Goal: Check status: Check status

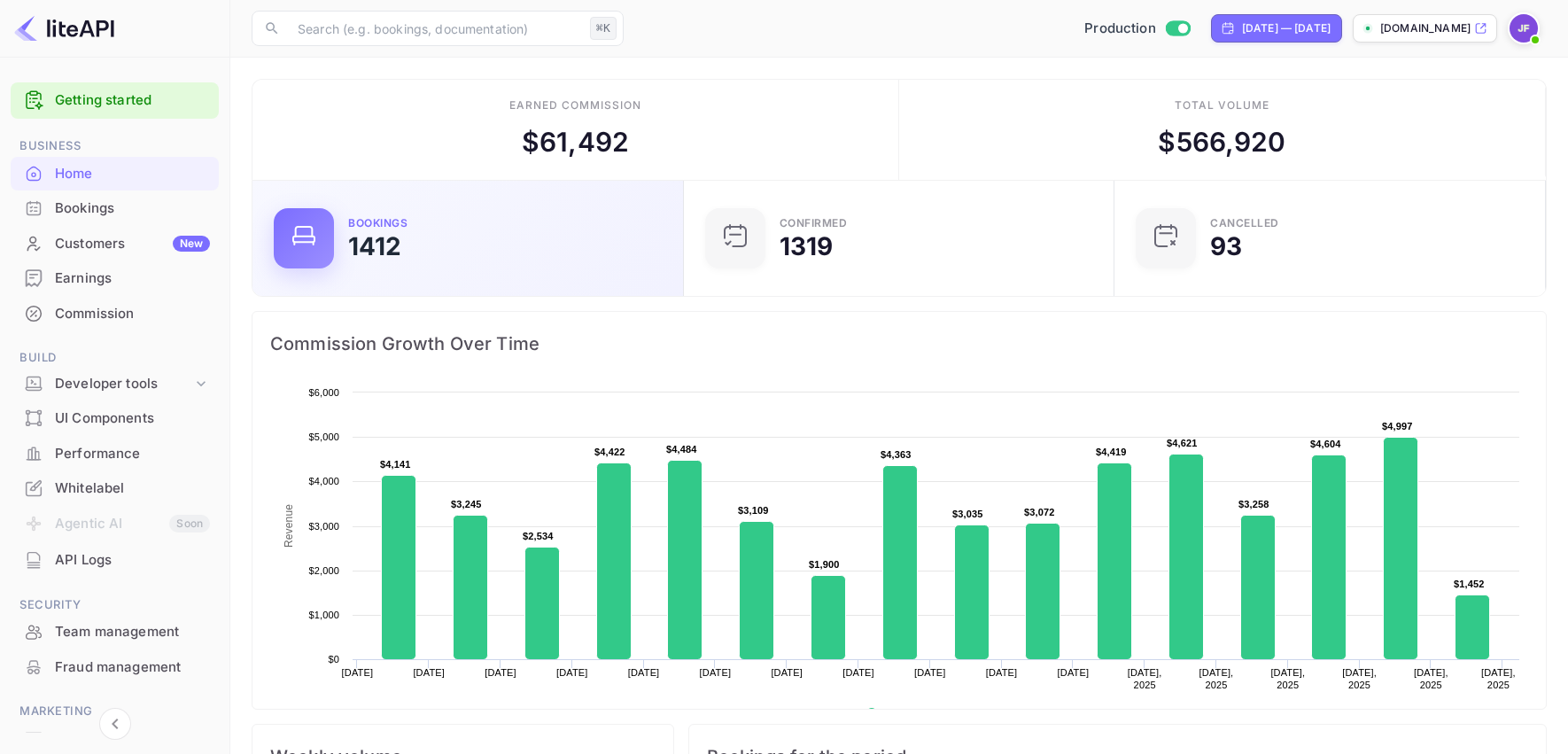
scroll to position [288, 420]
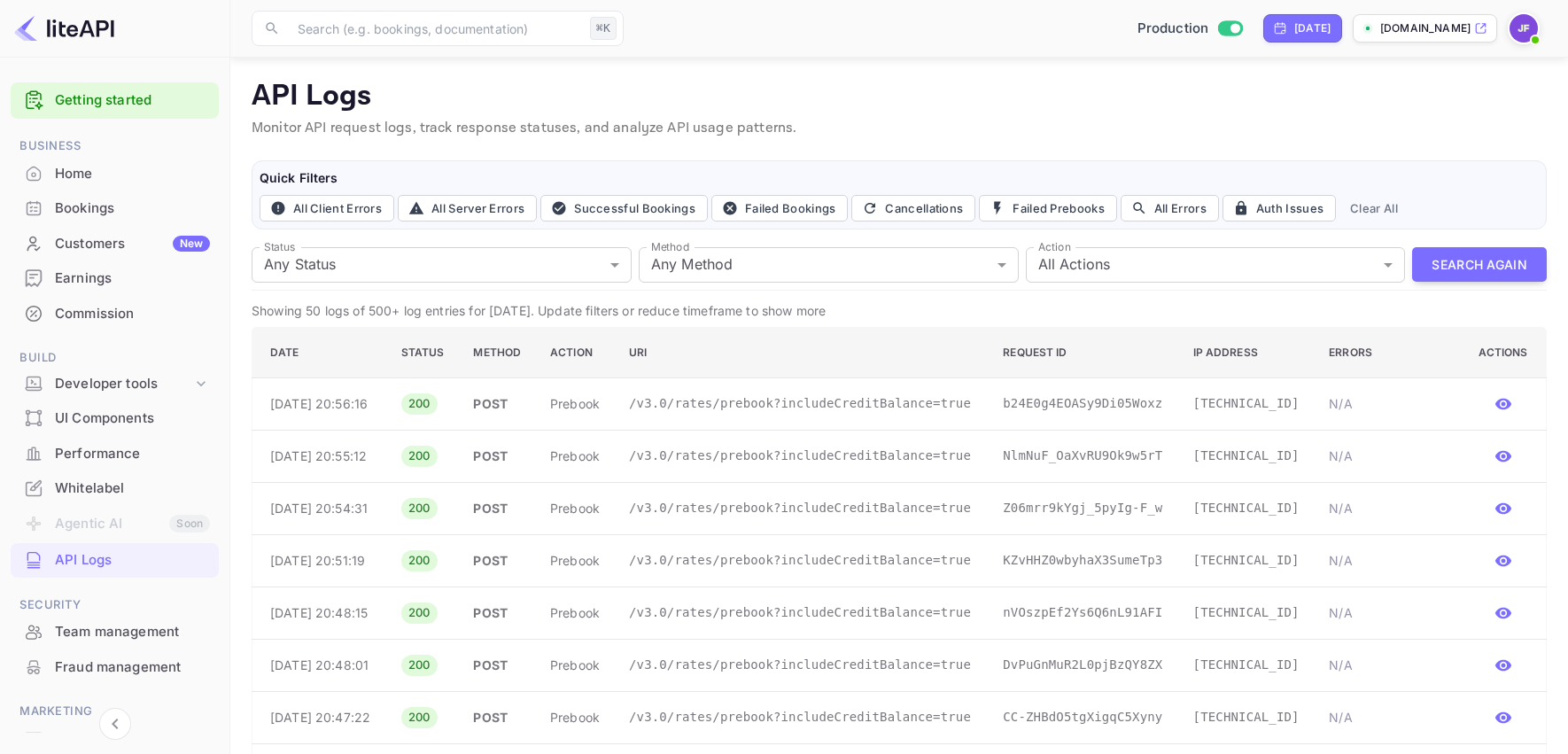
scroll to position [198, 0]
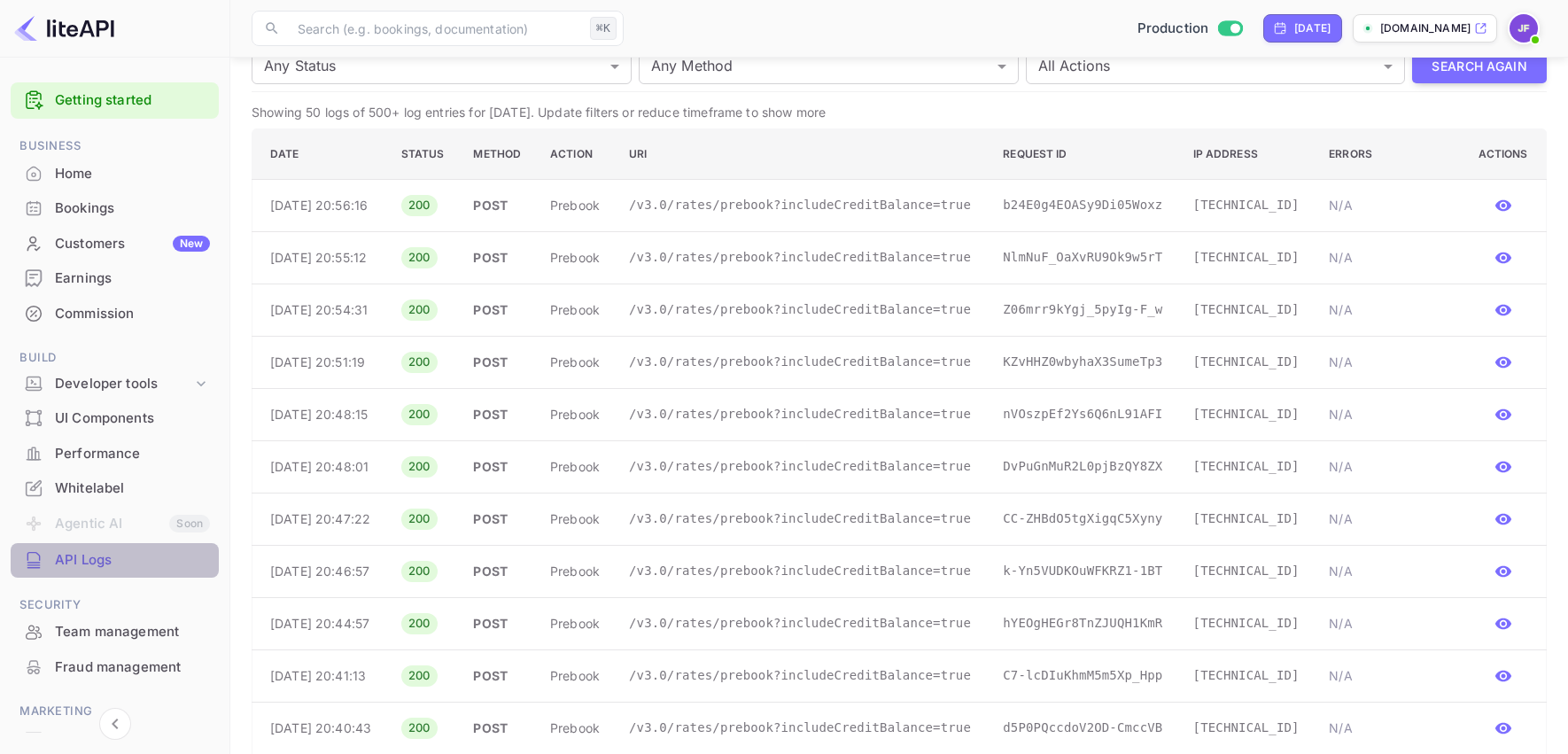
click at [95, 557] on div "API Logs" at bounding box center [131, 560] width 155 height 21
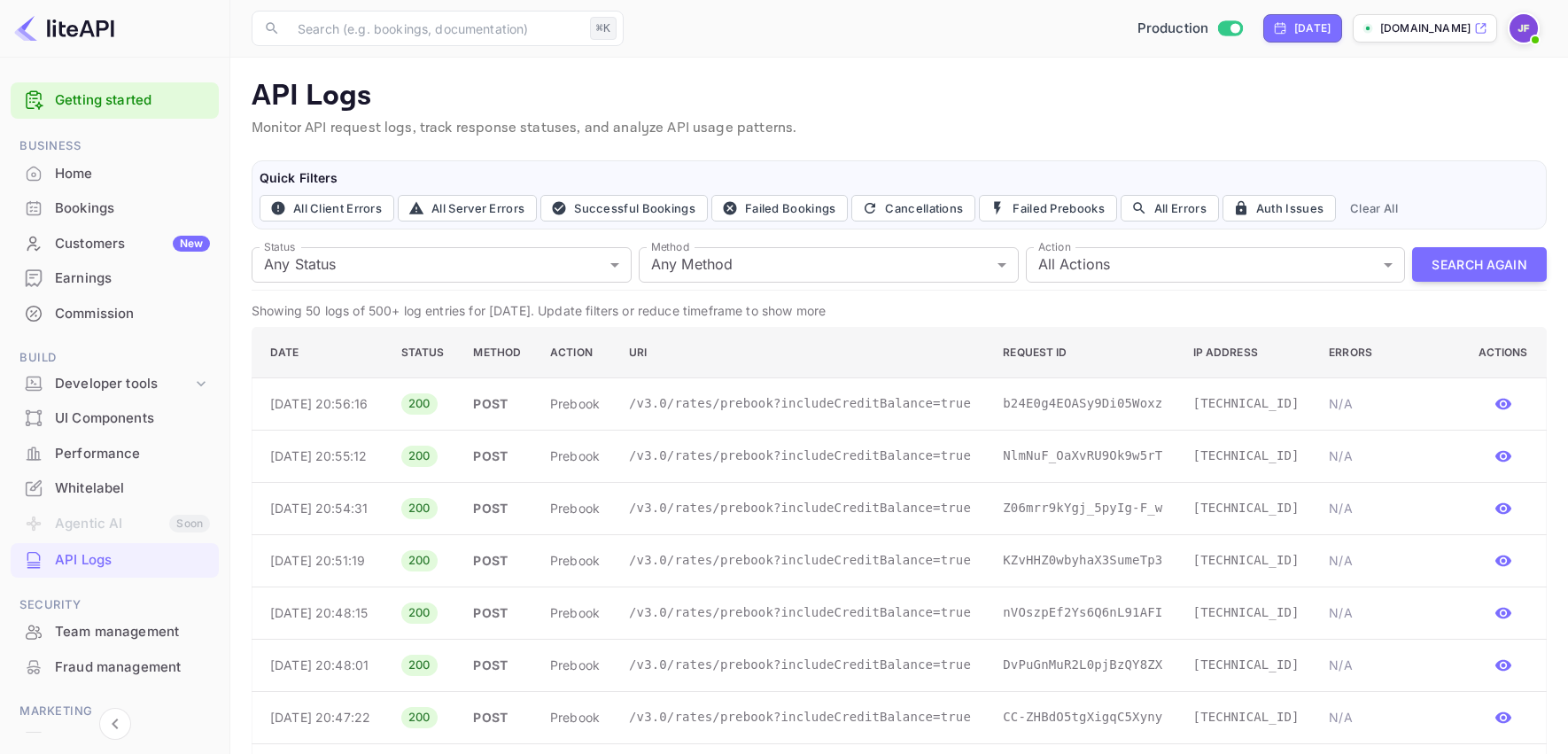
scroll to position [4, 0]
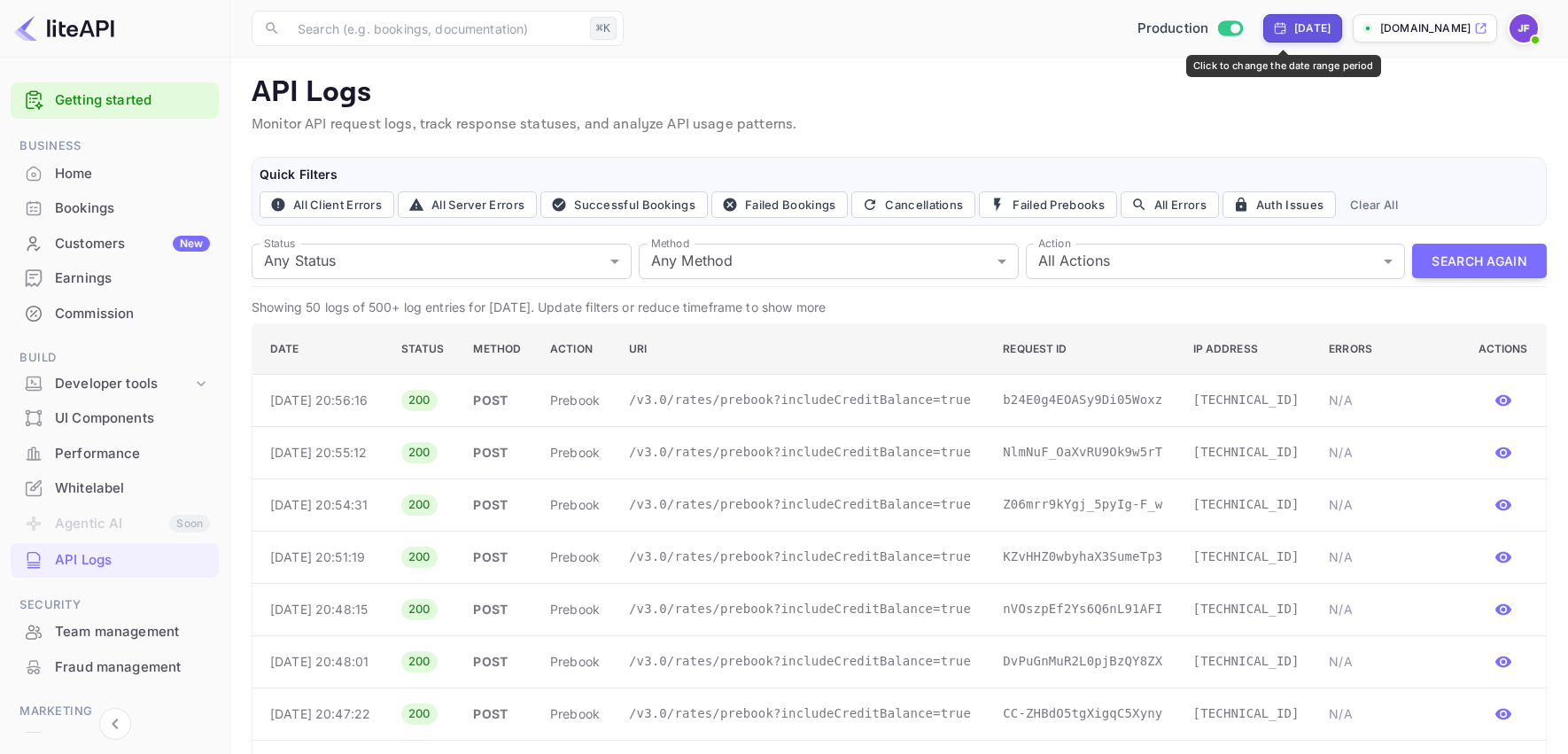
click at [1294, 29] on div "Yesterday" at bounding box center [1312, 29] width 37 height 16
select select "7"
select select "2025"
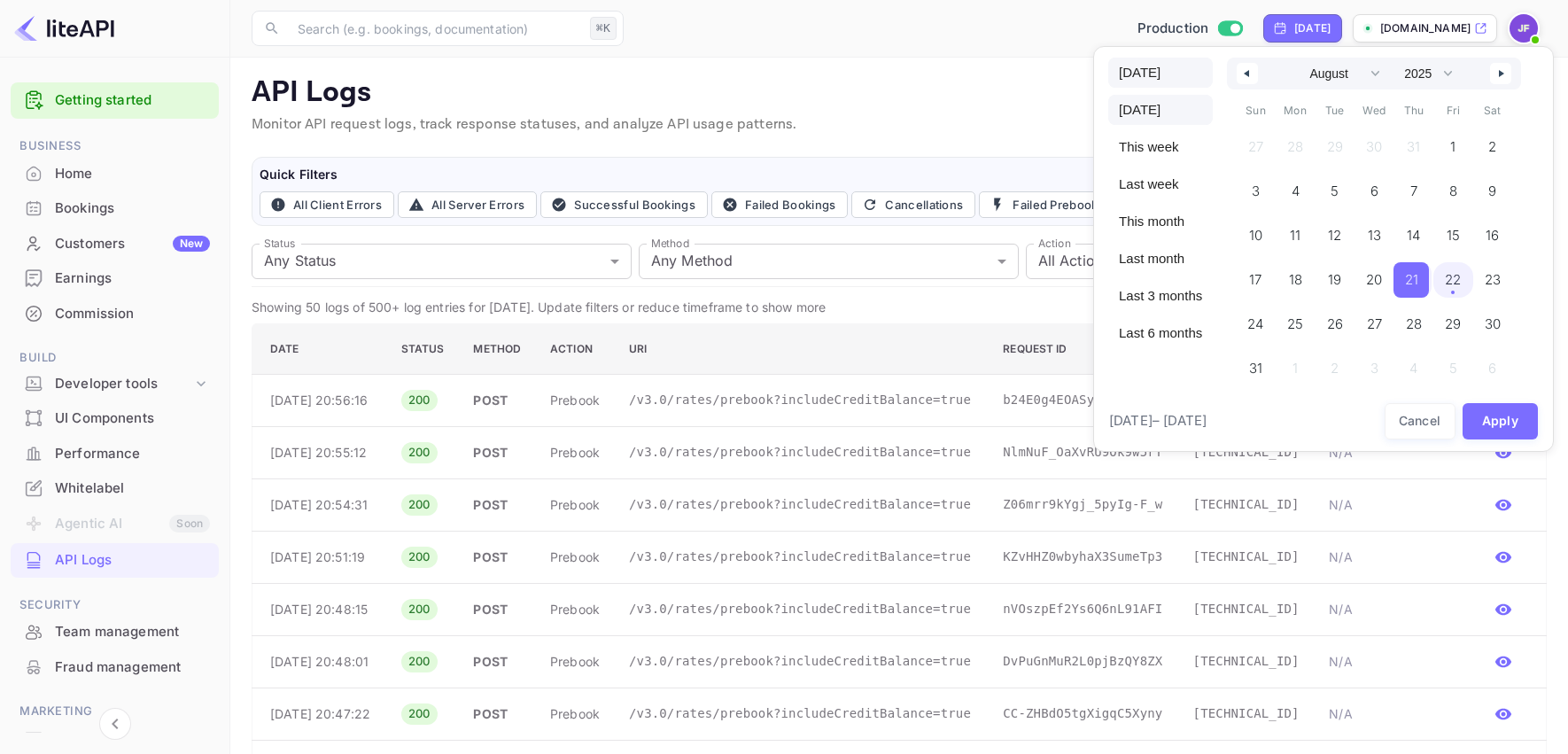
click at [1145, 72] on span "Today" at bounding box center [1160, 72] width 105 height 30
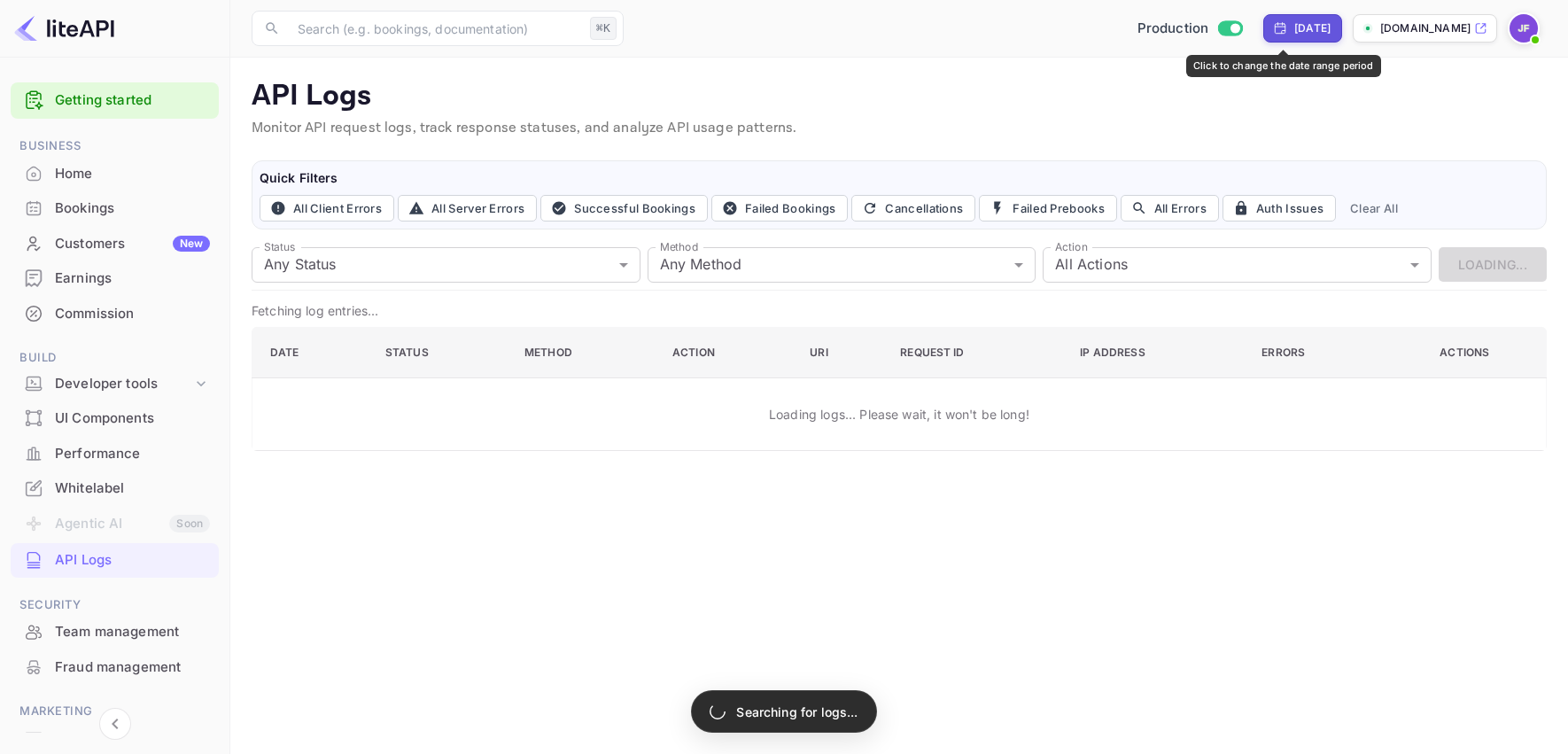
click at [1294, 29] on div "Yesterday" at bounding box center [1312, 29] width 37 height 16
select select "7"
select select "2025"
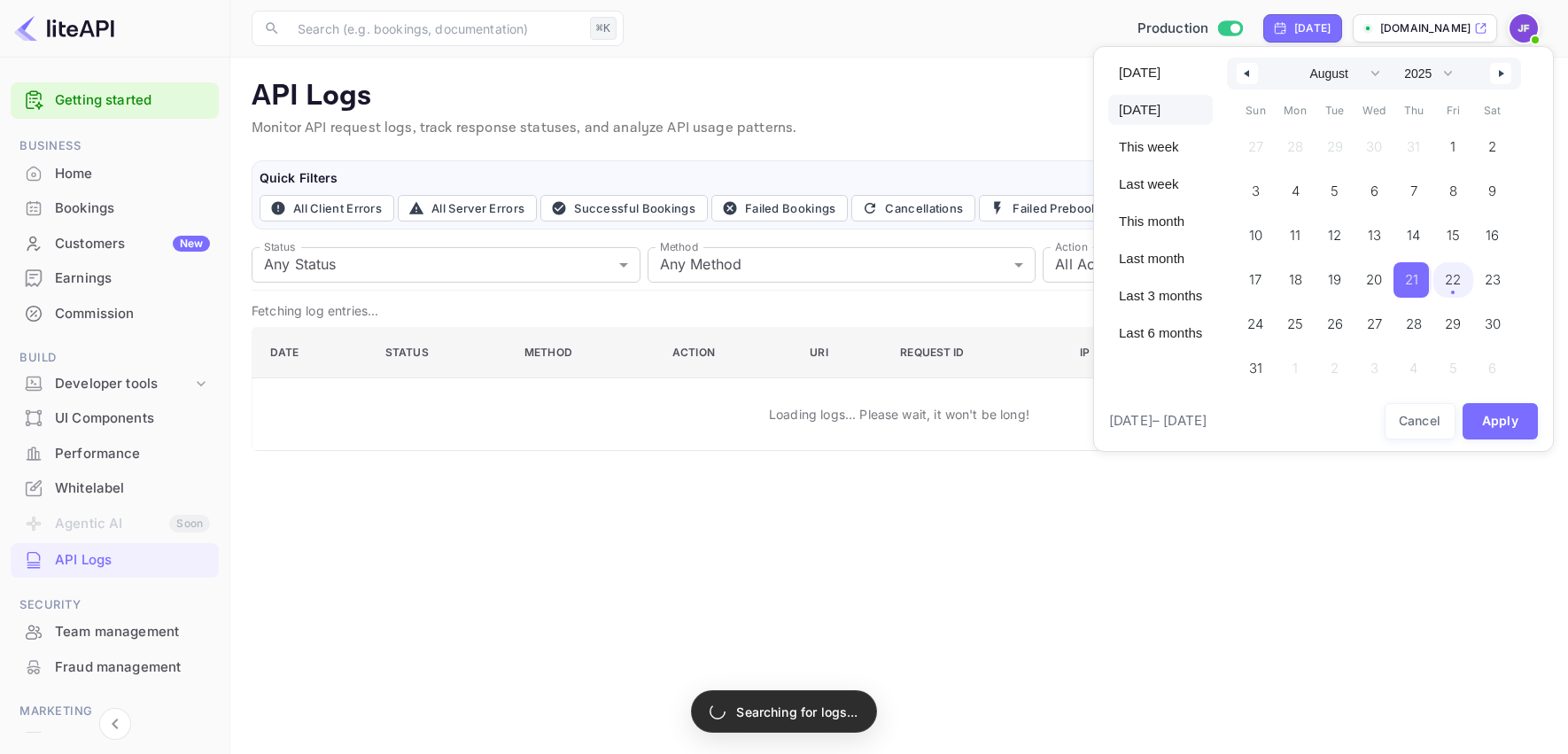
click at [1455, 290] on span "22" at bounding box center [1453, 280] width 16 height 32
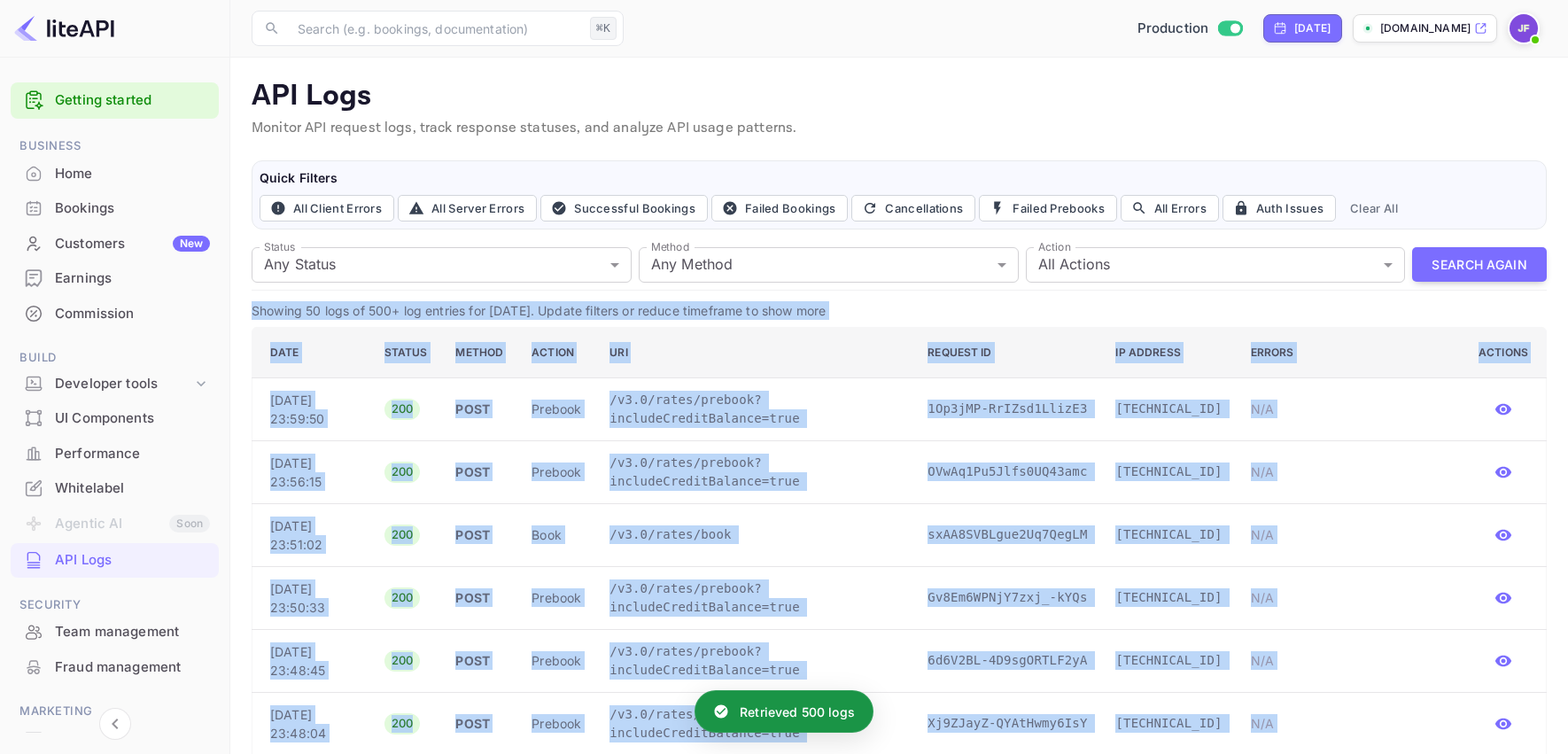
click at [1172, 314] on p "Showing 50 logs of 500+ log entries for Aug 22, 2025. Update filters or reduce …" at bounding box center [899, 310] width 1295 height 19
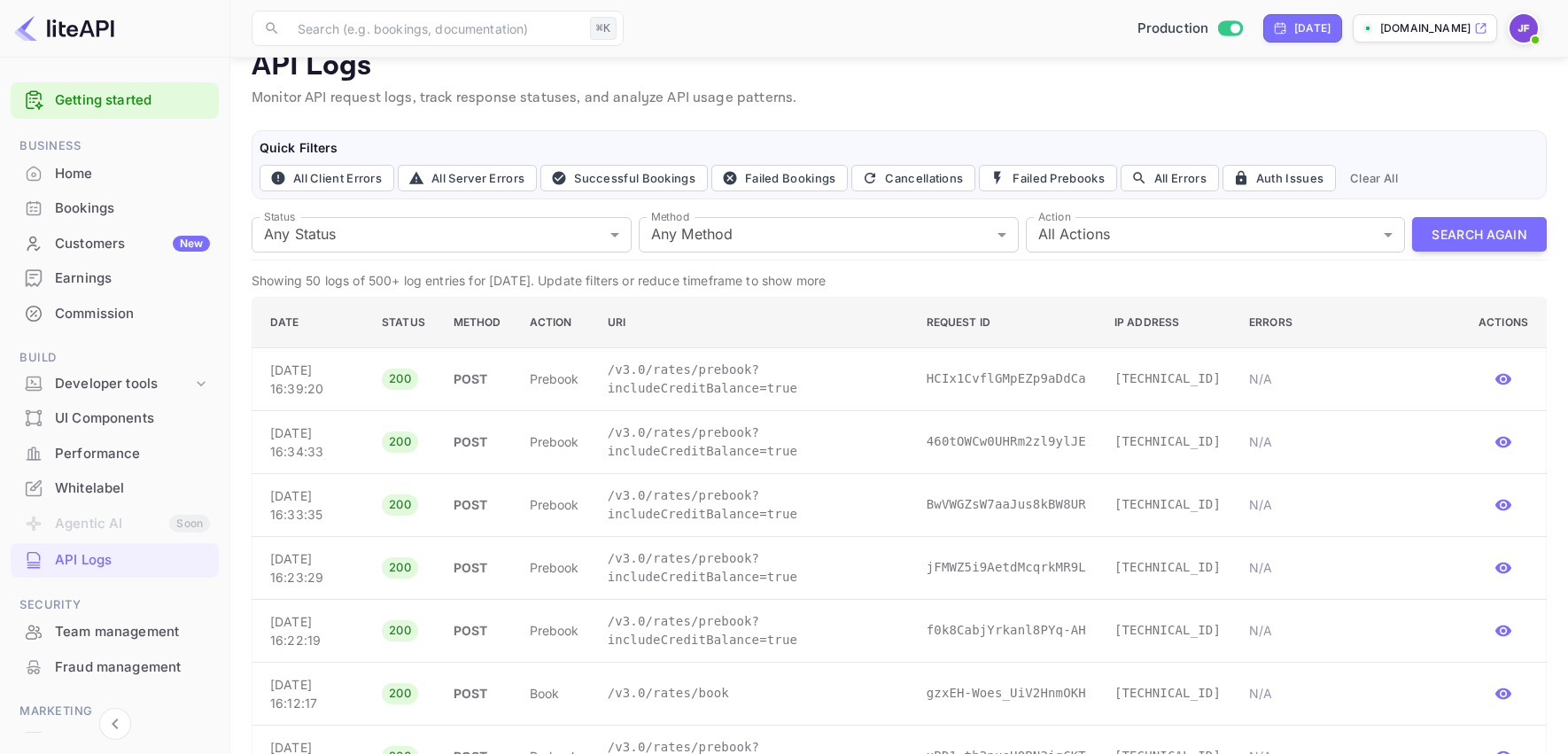
scroll to position [29, 0]
